Goal: Feedback & Contribution: Contribute content

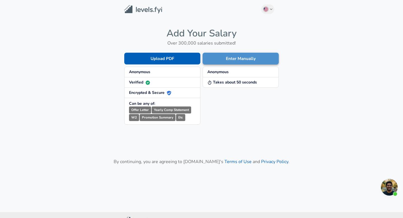
click at [248, 57] on button "Enter Manually" at bounding box center [241, 59] width 76 height 12
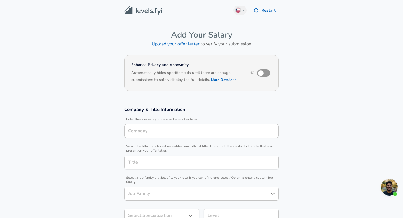
type input "Software Engineer"
type input "Intuit"
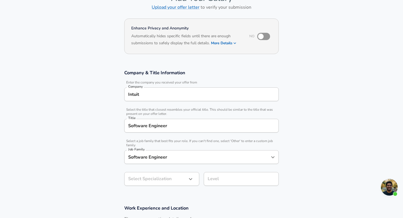
scroll to position [39, 0]
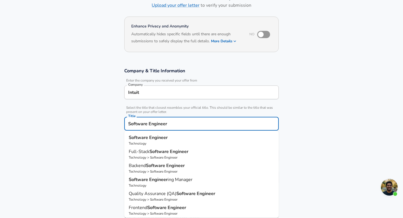
click at [179, 124] on input "Software Engineer" at bounding box center [201, 123] width 149 height 9
click at [366, 85] on section "Company & Title Information Enter the company you received your offer from Comp…" at bounding box center [201, 128] width 403 height 135
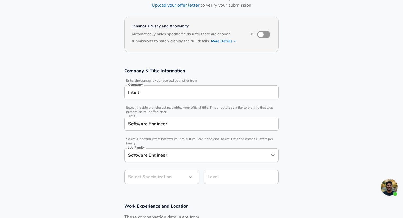
click at [185, 158] on input "Software Engineer" at bounding box center [197, 155] width 141 height 9
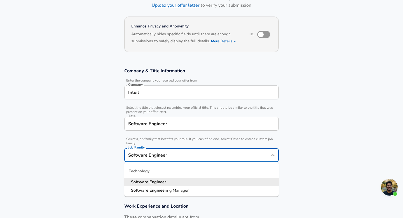
click at [191, 153] on input "Software Engineer" at bounding box center [197, 155] width 141 height 9
click at [195, 126] on input "Software Engineer" at bounding box center [201, 123] width 149 height 9
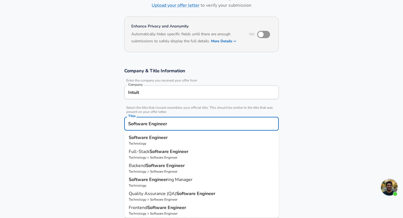
click at [195, 126] on input "Software Engineer" at bounding box center [201, 123] width 149 height 9
type input "D"
click at [195, 139] on p "Soft ware Engineer" at bounding box center [201, 137] width 145 height 7
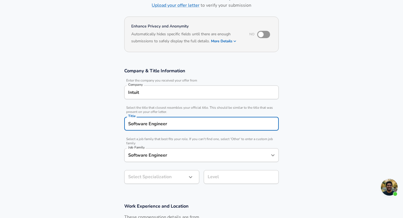
click at [197, 152] on input "Software Engineer" at bounding box center [197, 155] width 141 height 9
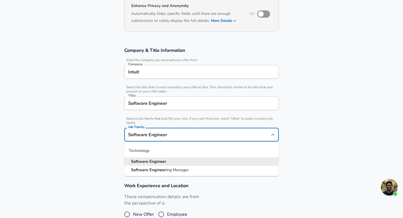
scroll to position [60, 0]
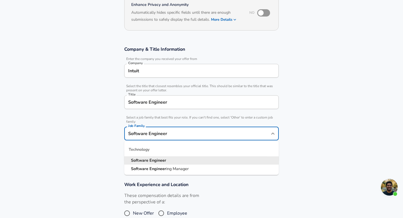
click at [212, 175] on ul "Technology Software Engineer Software Engineer ing Manager" at bounding box center [201, 157] width 154 height 34
click at [210, 184] on h3 "Work Experience and Location" at bounding box center [201, 184] width 154 height 6
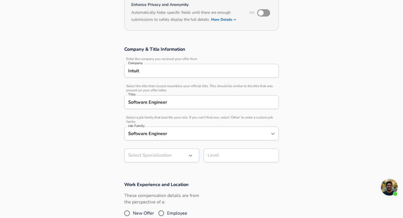
click at [178, 156] on body "English ([GEOGRAPHIC_DATA]) Change Restart Add Your Salary Upload your offer le…" at bounding box center [201, 49] width 403 height 218
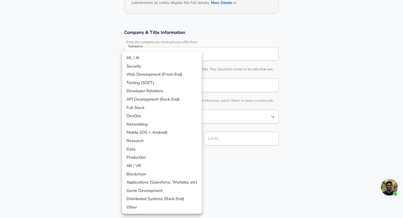
click at [310, 115] on div at bounding box center [201, 109] width 403 height 218
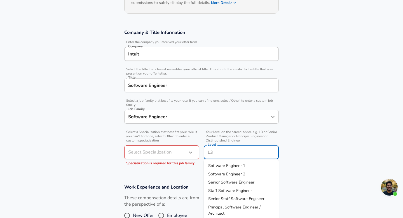
click at [227, 148] on input "Level" at bounding box center [241, 152] width 70 height 9
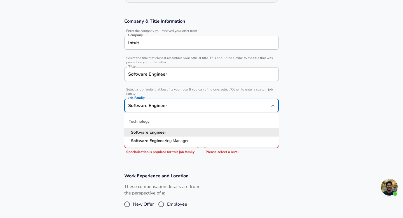
click at [230, 109] on input "Software Engineer" at bounding box center [197, 105] width 141 height 9
click at [220, 132] on li "Software Engineer" at bounding box center [201, 132] width 154 height 8
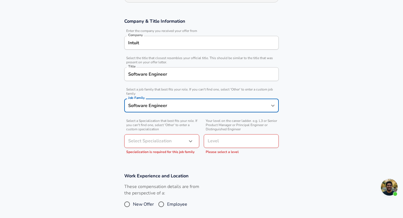
click at [319, 75] on section "Company & Title Information Enter the company you received your offer from Comp…" at bounding box center [201, 88] width 403 height 154
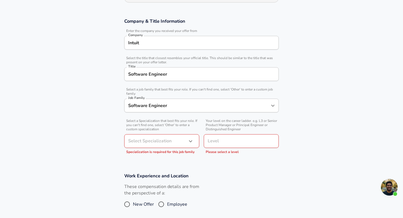
click at [129, 76] on input "Software Engineer" at bounding box center [201, 74] width 149 height 9
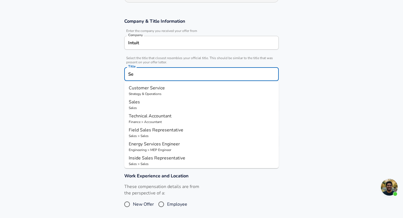
type input "S"
click at [158, 92] on p "Technology" at bounding box center [201, 93] width 145 height 5
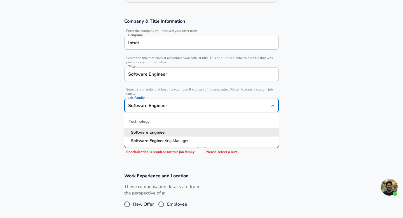
click at [226, 105] on input "Software Engineer" at bounding box center [197, 105] width 141 height 9
click at [314, 105] on section "Company & Title Information Enter the company you received your offer from Comp…" at bounding box center [201, 88] width 403 height 154
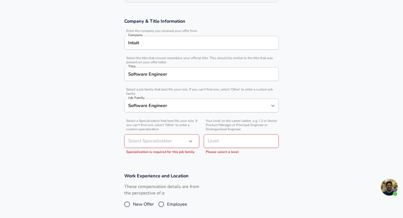
click at [257, 71] on input "Software Engineer" at bounding box center [201, 74] width 149 height 9
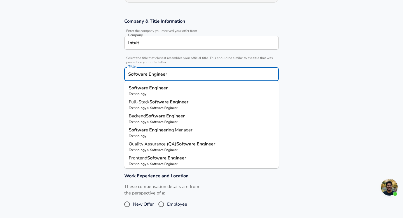
click at [257, 71] on input "Software Engineer" at bounding box center [201, 74] width 149 height 9
click at [205, 119] on p "Technology > Software Engineer" at bounding box center [201, 121] width 145 height 5
type input "Backend Software Engineer"
type input "API Development (Back-End)"
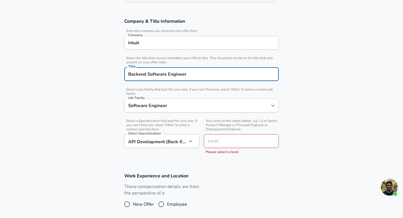
click at [217, 105] on input "Software Engineer" at bounding box center [197, 105] width 141 height 9
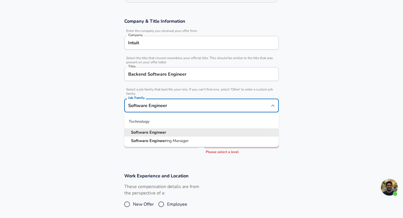
click at [216, 78] on input "Backend Software Engineer" at bounding box center [201, 74] width 149 height 9
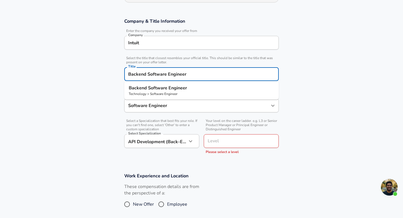
click at [216, 78] on input "Backend Software Engineer" at bounding box center [201, 74] width 149 height 9
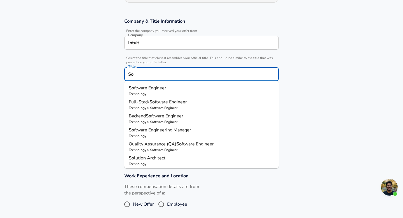
click at [204, 89] on p "So ftware Engineer" at bounding box center [201, 87] width 145 height 7
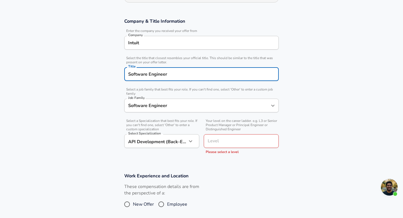
type input "Software Engineer"
click at [176, 130] on body "English ([GEOGRAPHIC_DATA]) Change Restart Add Your Salary Upload your offer le…" at bounding box center [201, 21] width 403 height 218
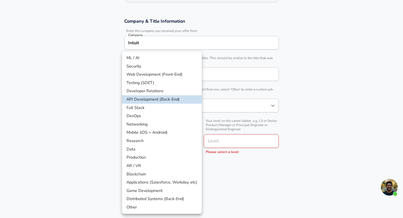
click at [161, 199] on li "Distributed Systems (Back-End)" at bounding box center [162, 198] width 80 height 8
type input "Distributed Systems (Back-End)"
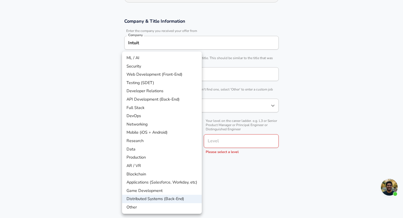
click at [181, 130] on body "English ([GEOGRAPHIC_DATA]) Change Restart Add Your Salary Upload your offer le…" at bounding box center [201, 21] width 403 height 218
click at [227, 143] on div at bounding box center [201, 109] width 403 height 218
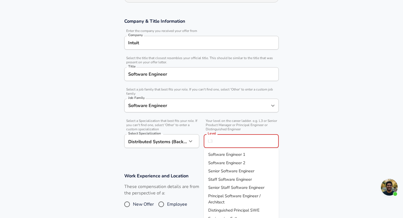
click at [227, 140] on input "Level" at bounding box center [241, 141] width 70 height 9
click at [232, 171] on span "Senior Software Engineer" at bounding box center [231, 171] width 46 height 6
type input "Senior Software Engineer"
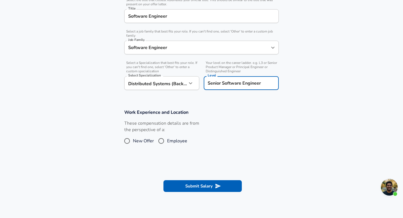
scroll to position [149, 0]
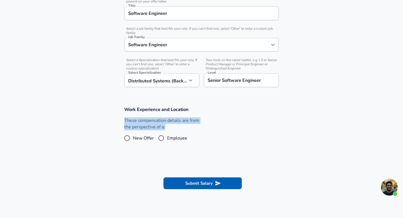
drag, startPoint x: 123, startPoint y: 119, endPoint x: 198, endPoint y: 129, distance: 75.7
click at [198, 130] on div "These compensation details are from the perspective of a: New Offer Employee" at bounding box center [159, 132] width 79 height 30
click at [138, 136] on span "New Offer" at bounding box center [143, 138] width 21 height 7
click at [133, 136] on input "New Offer" at bounding box center [127, 137] width 12 height 9
radio input "true"
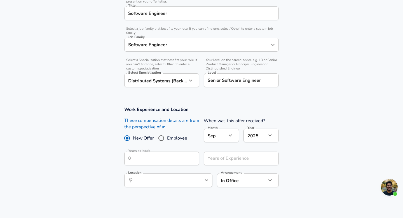
scroll to position [156, 0]
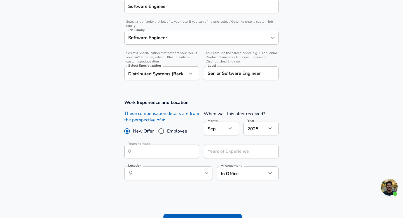
click at [232, 126] on icon "button" at bounding box center [230, 128] width 7 height 7
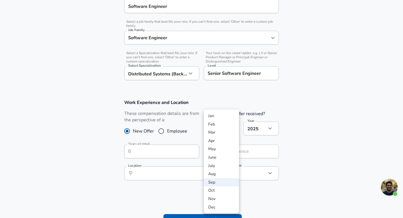
click at [282, 95] on div at bounding box center [201, 109] width 403 height 218
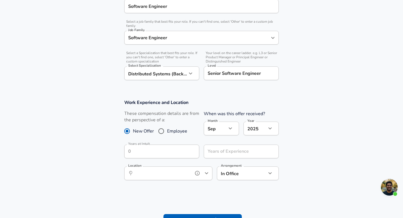
click at [186, 177] on input "Location" at bounding box center [161, 173] width 57 height 9
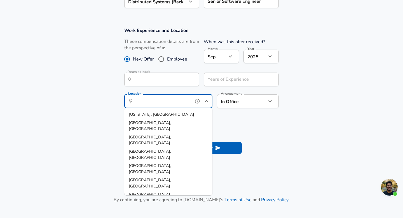
scroll to position [233, 0]
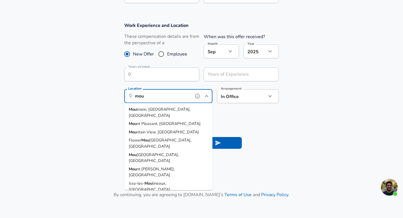
click at [165, 128] on li "Mou ntain View, [GEOGRAPHIC_DATA]" at bounding box center [168, 132] width 88 height 8
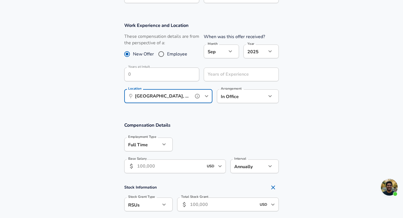
type input "[GEOGRAPHIC_DATA], [GEOGRAPHIC_DATA]"
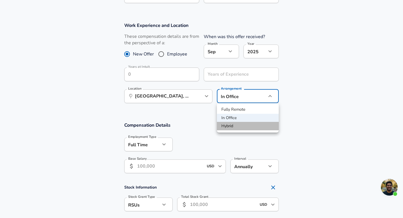
click at [233, 126] on li "Hybrid" at bounding box center [248, 126] width 62 height 8
type input "hybrid"
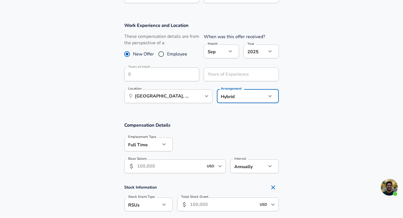
click at [233, 126] on h3 "Compensation Details" at bounding box center [201, 125] width 154 height 6
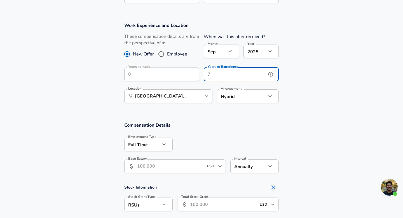
click at [219, 71] on div "Years of Experience Years of Experience" at bounding box center [241, 74] width 75 height 15
click at [224, 72] on input "Years of Experience" at bounding box center [235, 74] width 63 height 14
type input "5"
click at [301, 86] on section "Work Experience and Location These compensation details are from the perspectiv…" at bounding box center [201, 66] width 403 height 100
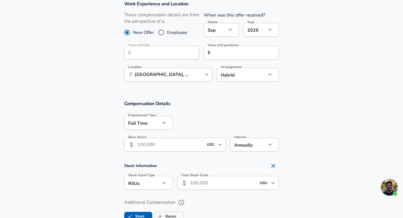
scroll to position [269, 0]
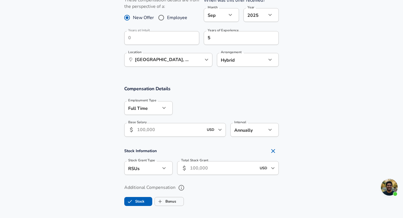
click at [172, 128] on input "Base Salary" at bounding box center [170, 130] width 66 height 14
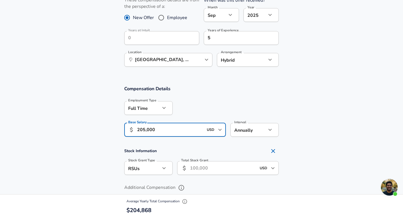
type input "205,000"
click at [311, 131] on section "Compensation Details Employment Type [DEMOGRAPHIC_DATA] full_time Employment Ty…" at bounding box center [201, 112] width 403 height 55
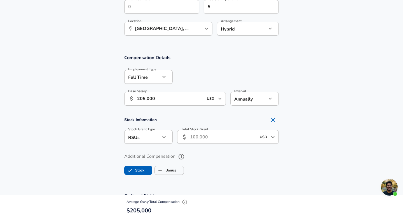
scroll to position [307, 0]
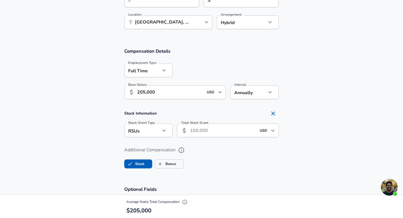
click at [222, 131] on input "Total Stock Grant" at bounding box center [223, 130] width 66 height 14
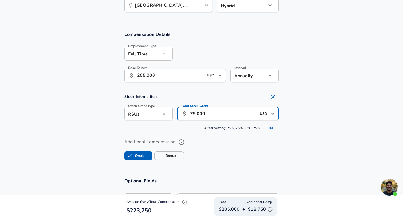
scroll to position [338, 0]
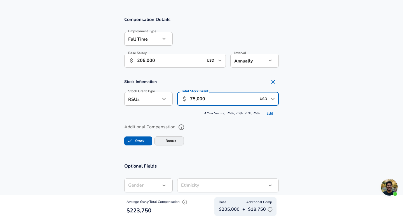
type input "75,000"
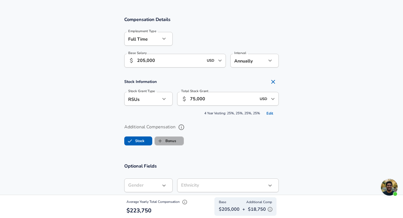
click at [172, 140] on label "Bonus" at bounding box center [165, 140] width 21 height 11
checkbox input "true"
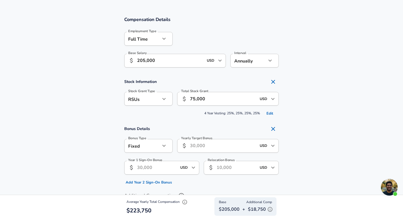
scroll to position [351, 0]
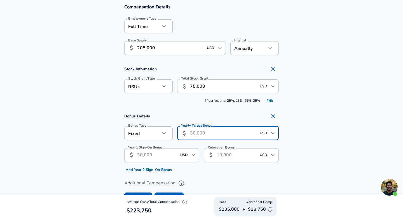
click at [219, 131] on input "Yearly Target Bonus" at bounding box center [223, 133] width 66 height 14
type input "31,000"
click at [151, 154] on input "Year 1 Sign-On Bonus" at bounding box center [157, 155] width 40 height 14
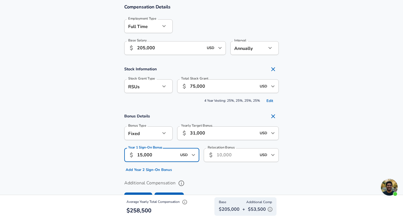
scroll to position [357, 0]
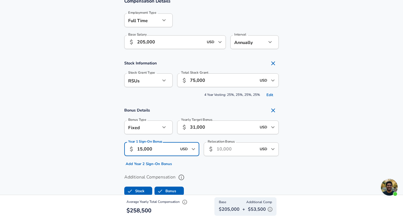
type input "15,000"
click at [238, 177] on label "Additional Compensation" at bounding box center [201, 177] width 154 height 10
click at [186, 177] on button "Additional Compensation" at bounding box center [182, 177] width 10 height 10
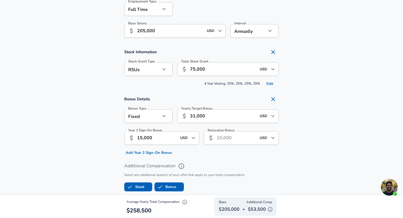
scroll to position [368, 0]
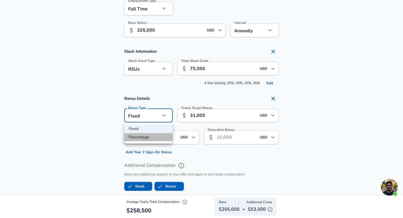
click at [144, 136] on li "Percentage" at bounding box center [148, 137] width 48 height 8
type input "percentage"
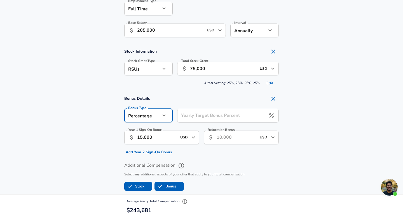
click at [204, 116] on div "Yearly Target Bonus Percent Yearly Target Bonus Percent" at bounding box center [228, 116] width 102 height 15
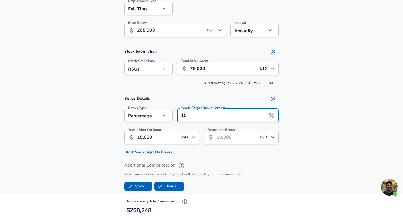
type input "15"
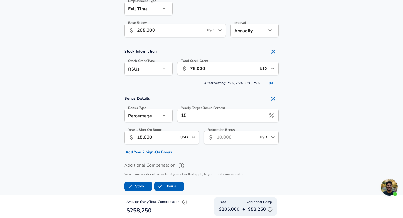
click at [340, 109] on section "Bonus Details Bonus Type Percentage percentage Bonus Type Yearly Target Bonus P…" at bounding box center [201, 125] width 403 height 64
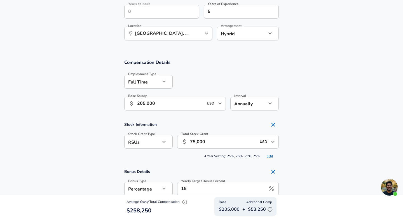
scroll to position [293, 0]
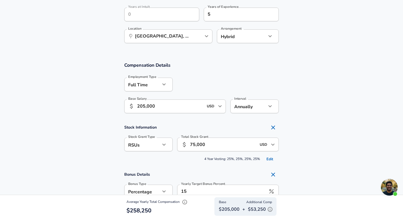
click at [274, 145] on icon "Open" at bounding box center [272, 144] width 7 height 7
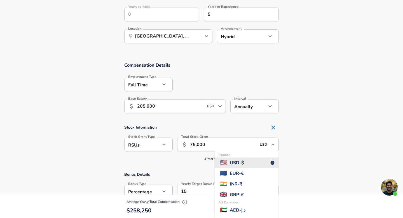
click at [274, 145] on icon "Close" at bounding box center [272, 144] width 7 height 7
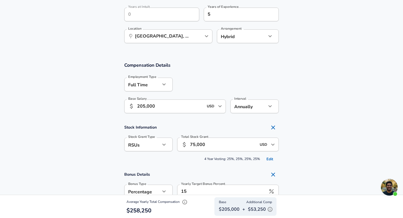
click at [304, 124] on section "Stock Information Stock Grant Type RSUs stock Stock Grant Type Total Stock Gran…" at bounding box center [201, 143] width 403 height 42
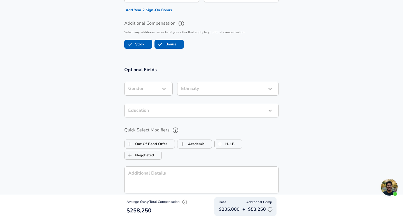
scroll to position [511, 0]
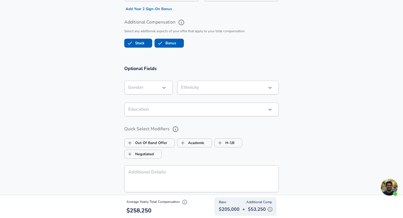
click at [271, 209] on icon "button" at bounding box center [270, 209] width 6 height 6
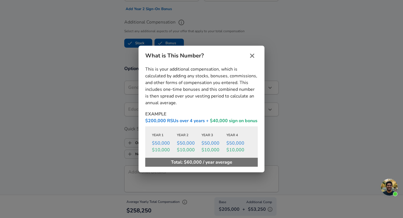
click at [253, 55] on icon "close" at bounding box center [252, 56] width 4 height 4
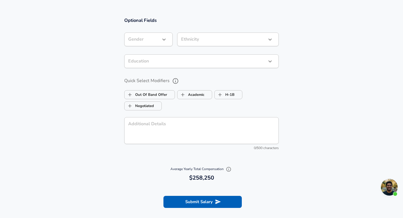
scroll to position [560, 0]
click at [211, 198] on button "Submit Salary" at bounding box center [202, 201] width 78 height 12
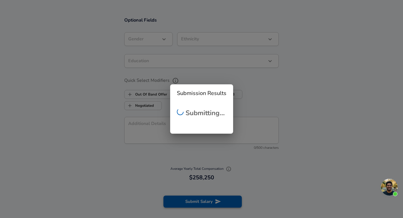
scroll to position [209, 0]
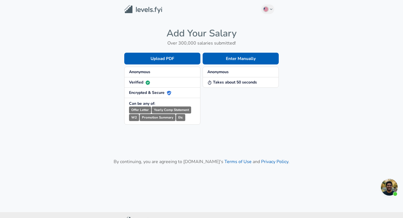
scroll to position [22, 0]
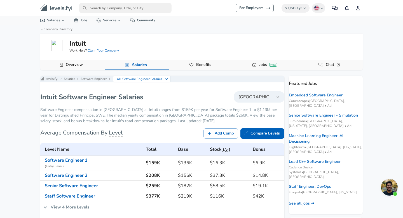
scroll to position [52, 0]
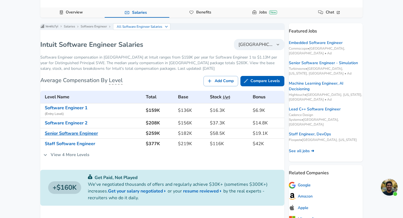
click at [76, 136] on link "Senior Software Engineer" at bounding box center [71, 133] width 53 height 6
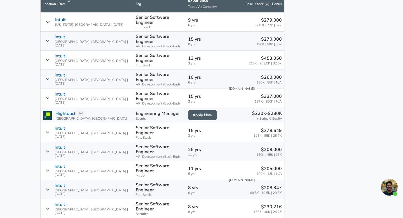
scroll to position [371, 0]
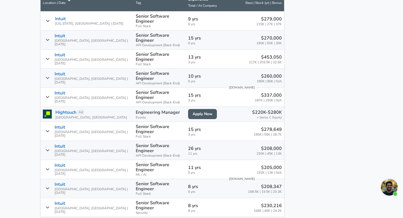
click at [71, 207] on li "50" at bounding box center [67, 207] width 31 height 8
type input "50"
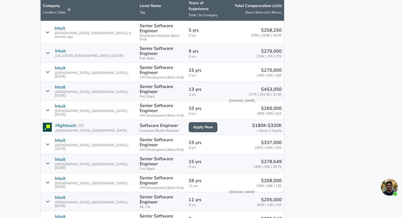
scroll to position [361, 0]
click at [50, 30] on icon "Salary Submissions" at bounding box center [48, 32] width 4 height 4
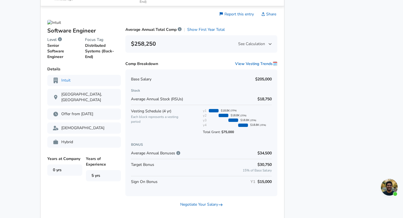
scroll to position [401, 0]
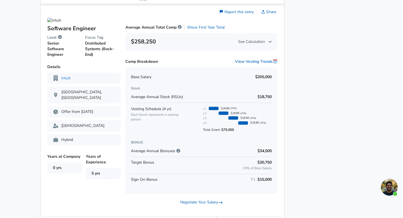
click at [251, 39] on span "See Calculation" at bounding box center [255, 42] width 34 height 6
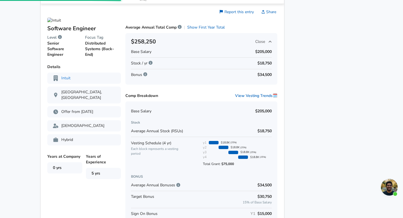
scroll to position [52, 0]
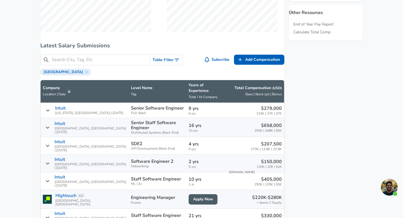
scroll to position [315, 0]
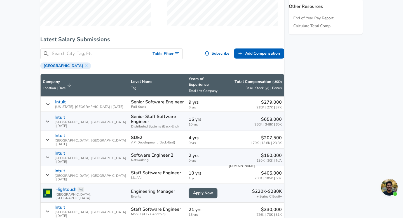
click at [50, 123] on icon "Salary Submissions" at bounding box center [48, 121] width 4 height 4
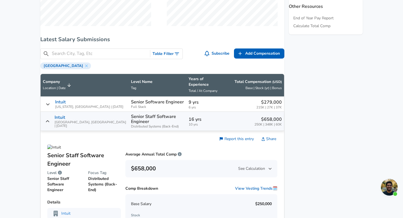
scroll to position [330, 0]
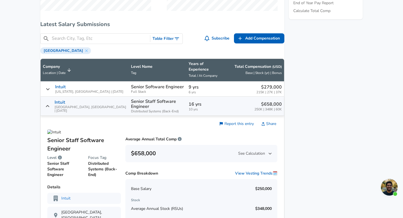
click at [50, 108] on icon "Salary Submissions" at bounding box center [48, 106] width 4 height 4
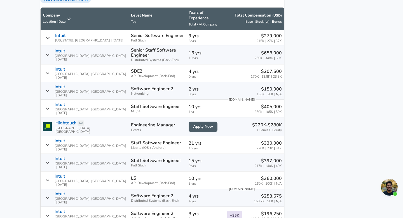
click at [72, 149] on span "Mountain View, CA | 08/30/2025" at bounding box center [91, 147] width 72 height 7
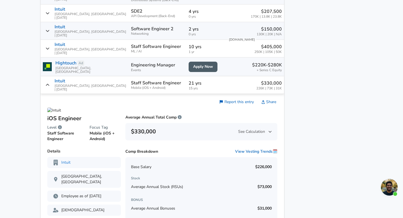
scroll to position [436, 0]
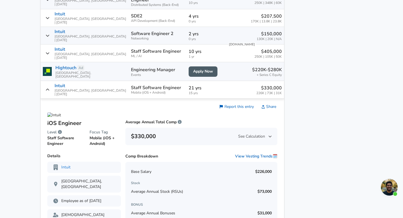
click at [50, 87] on icon "Salary Submissions" at bounding box center [48, 89] width 4 height 4
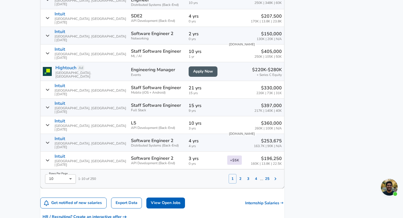
click at [68, 203] on li "50" at bounding box center [67, 204] width 31 height 8
type input "50"
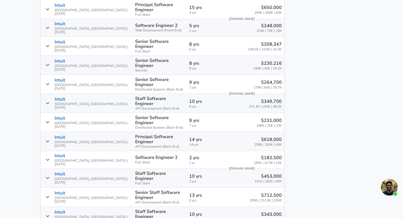
scroll to position [1002, 0]
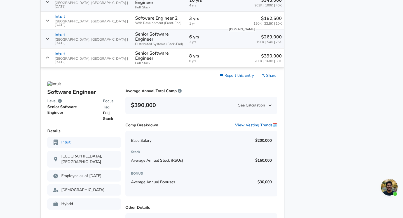
scroll to position [1234, 0]
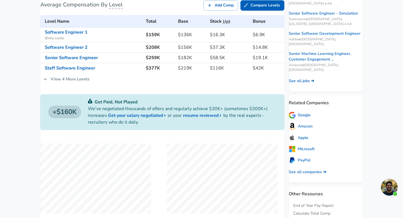
scroll to position [141, 0]
